Goal: Find specific page/section: Find specific page/section

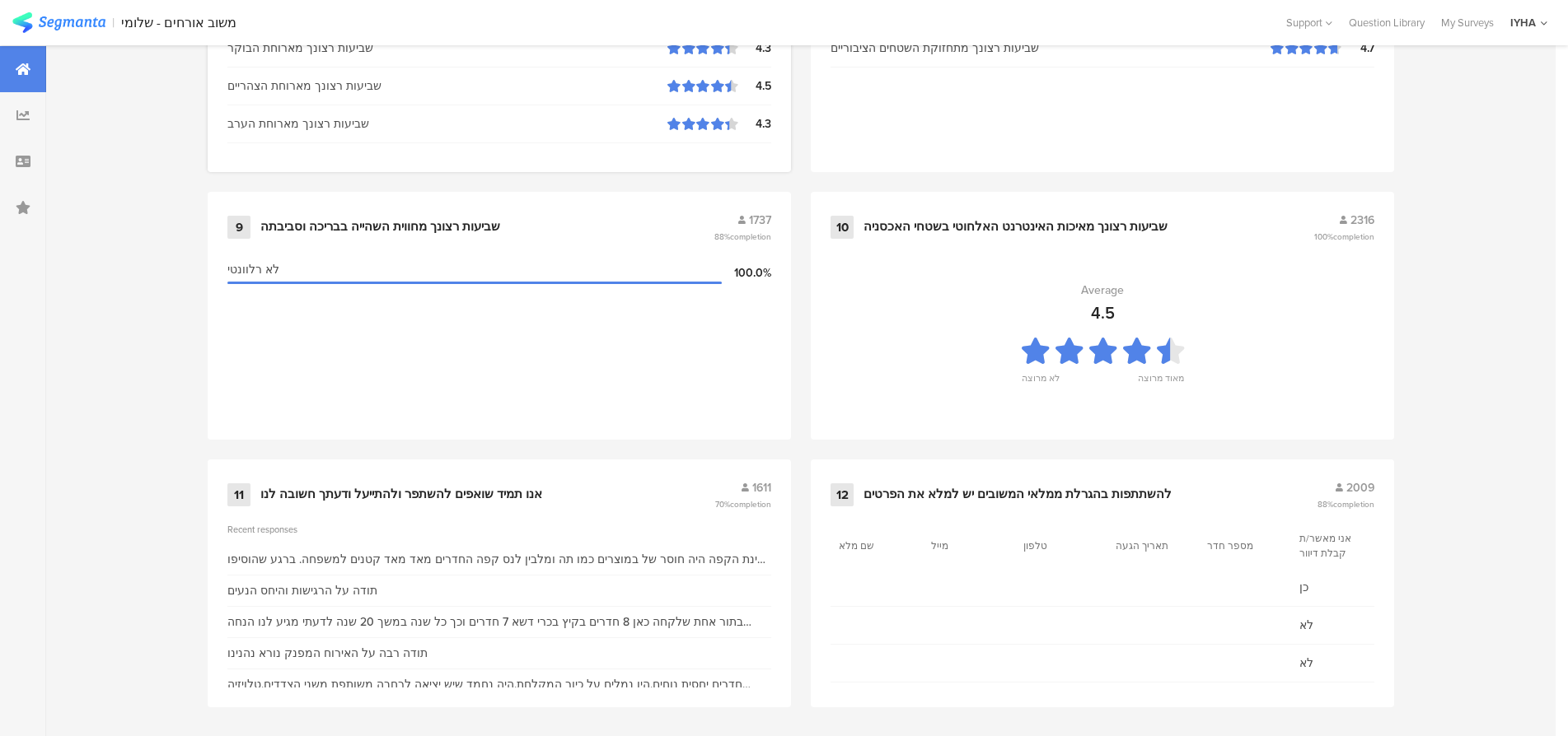
scroll to position [1679, 0]
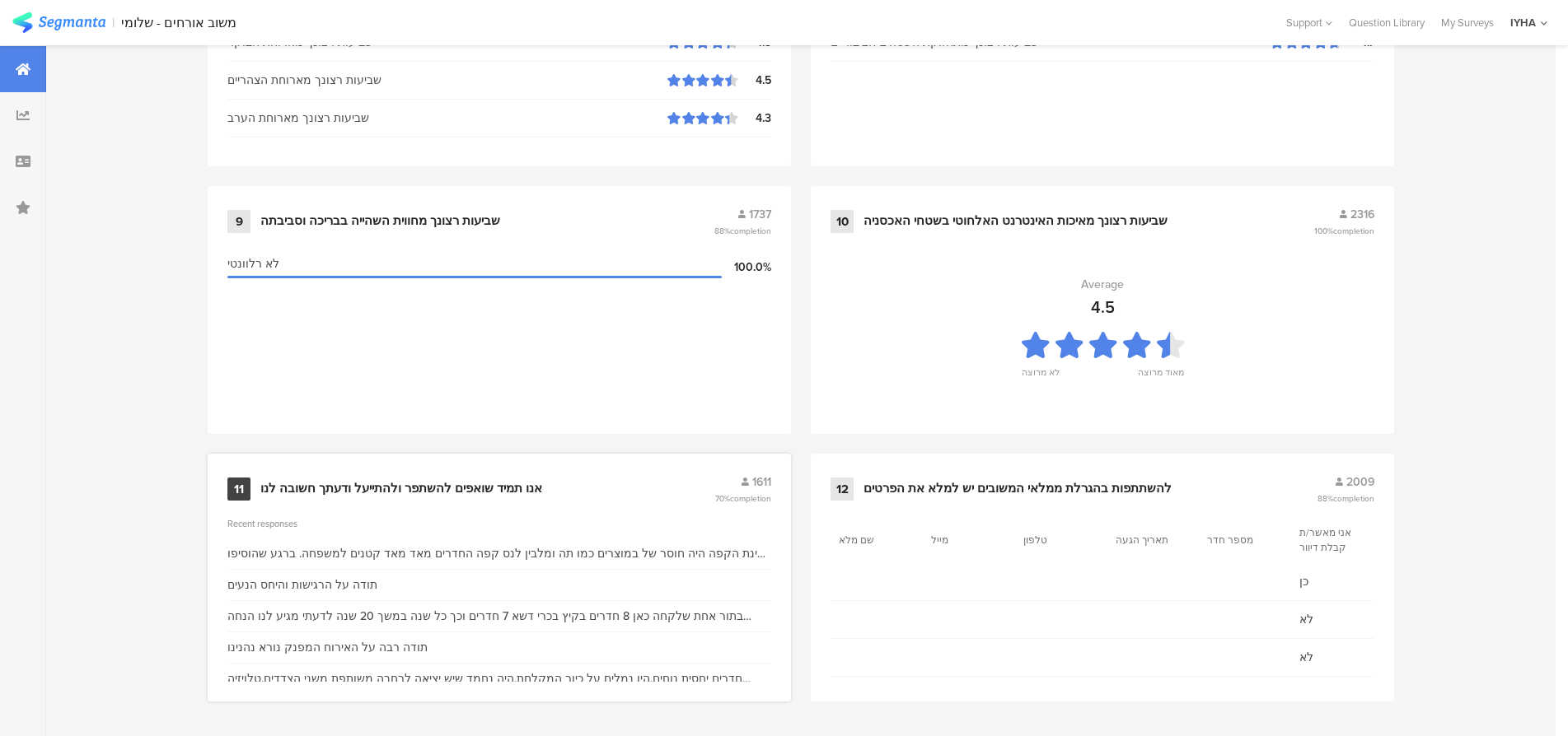
click at [355, 487] on div "אנו תמיד שואפים להשתפר ולהתייעל ודעתך חשובה לנו" at bounding box center [401, 489] width 281 height 16
